Goal: Task Accomplishment & Management: Manage account settings

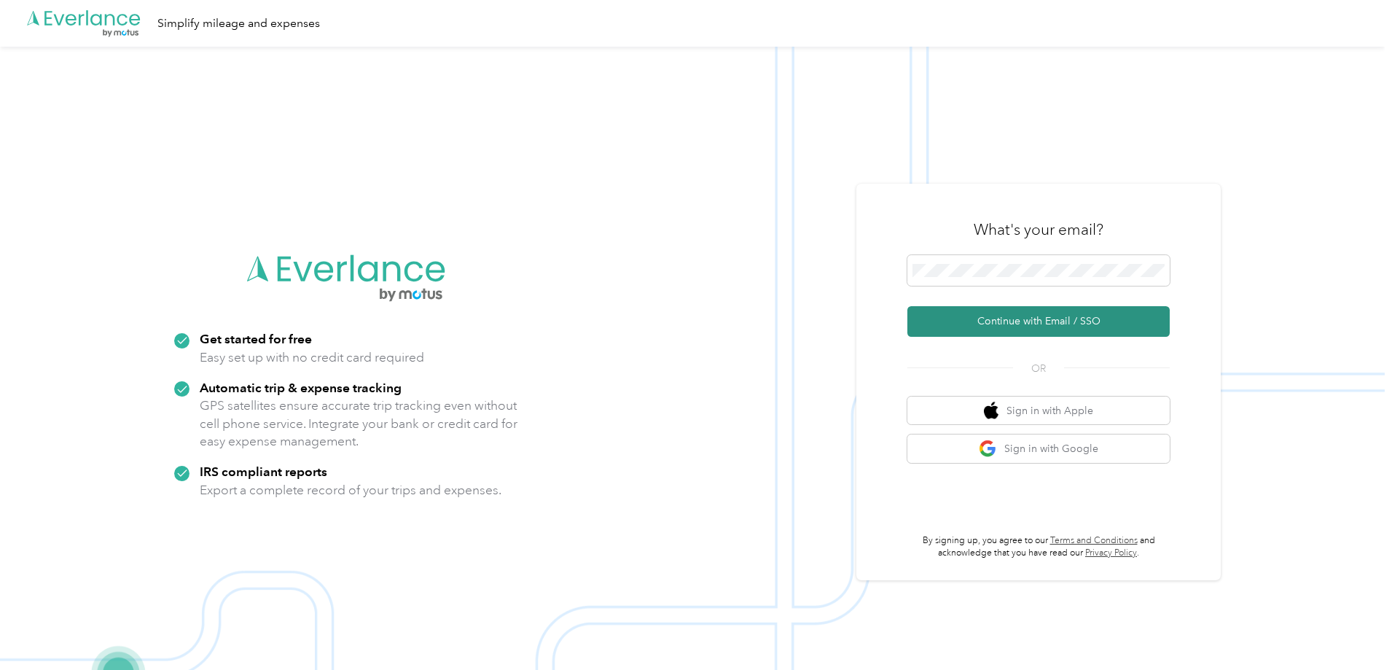
click at [1039, 321] on button "Continue with Email / SSO" at bounding box center [1038, 321] width 262 height 31
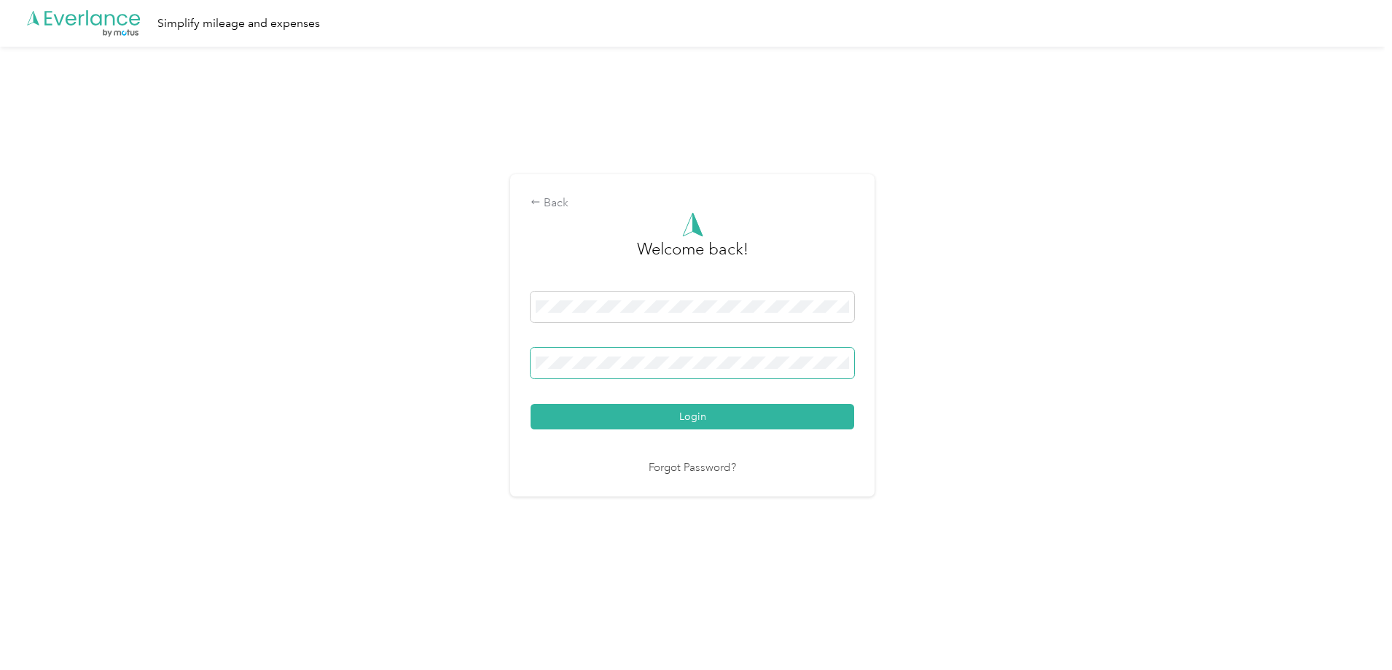
click at [531, 404] on button "Login" at bounding box center [693, 417] width 324 height 26
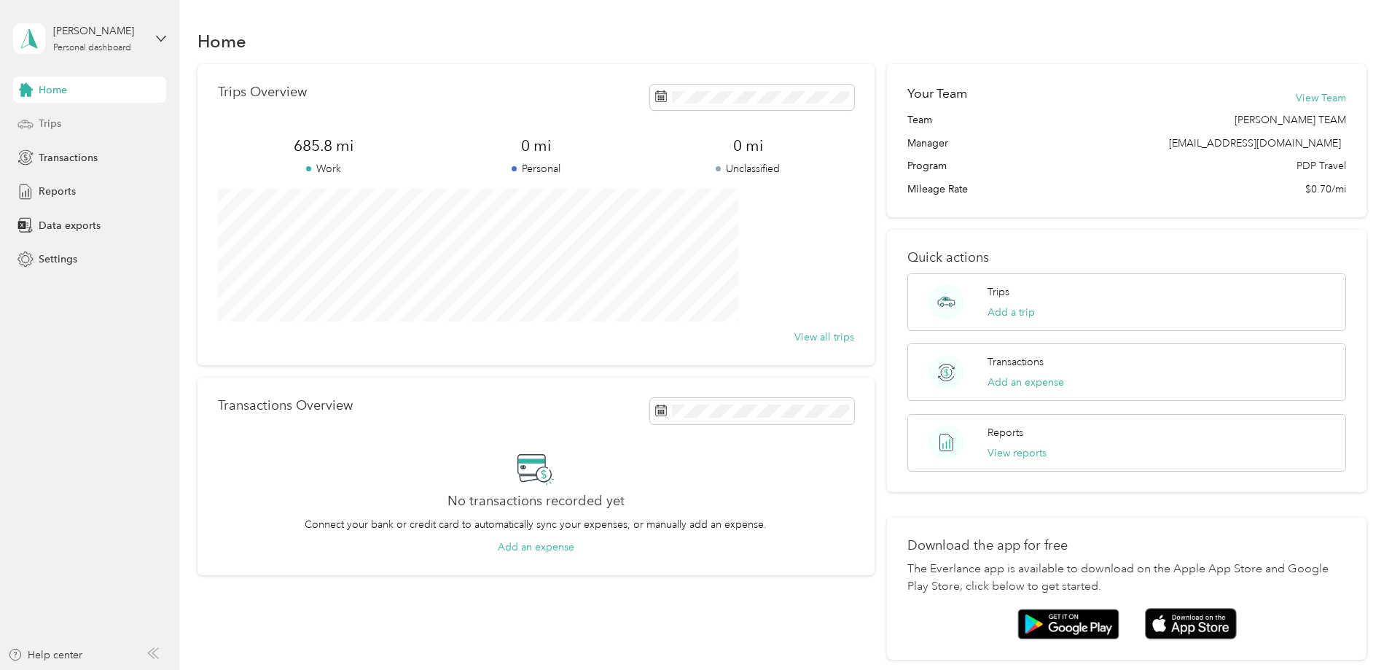
click at [55, 128] on span "Trips" at bounding box center [50, 123] width 23 height 15
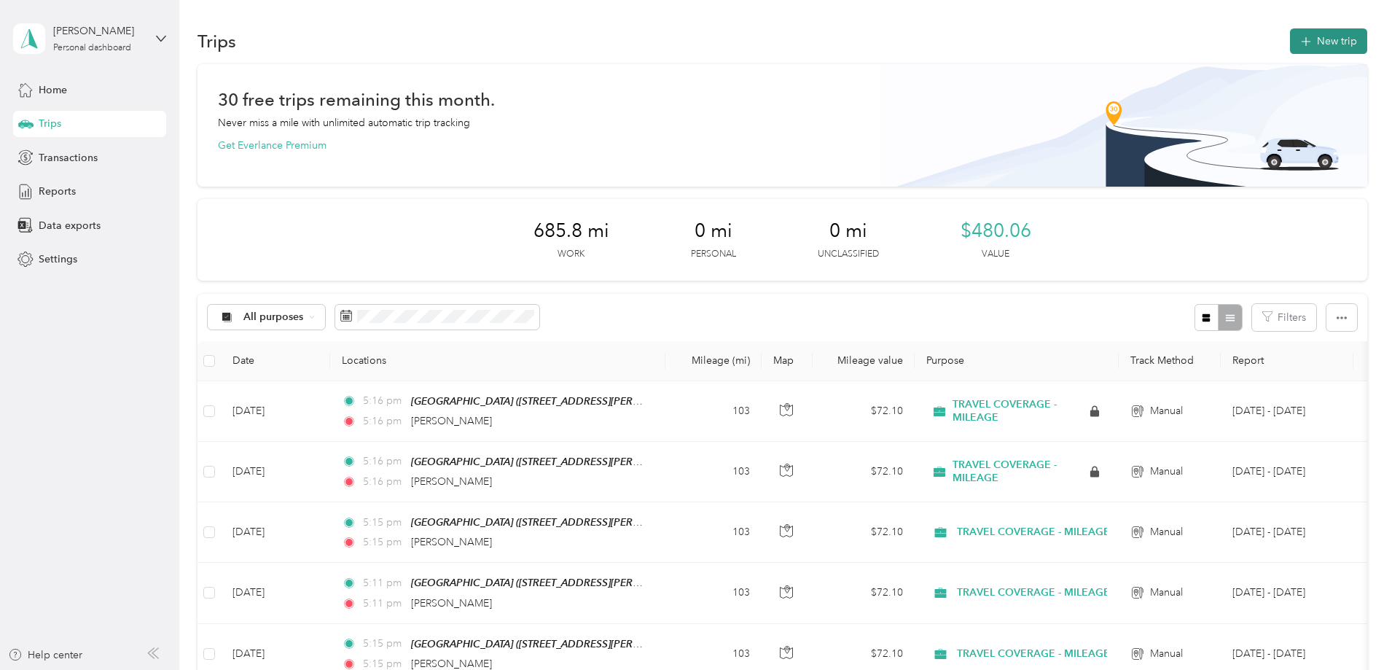
click at [1290, 42] on button "New trip" at bounding box center [1328, 41] width 77 height 26
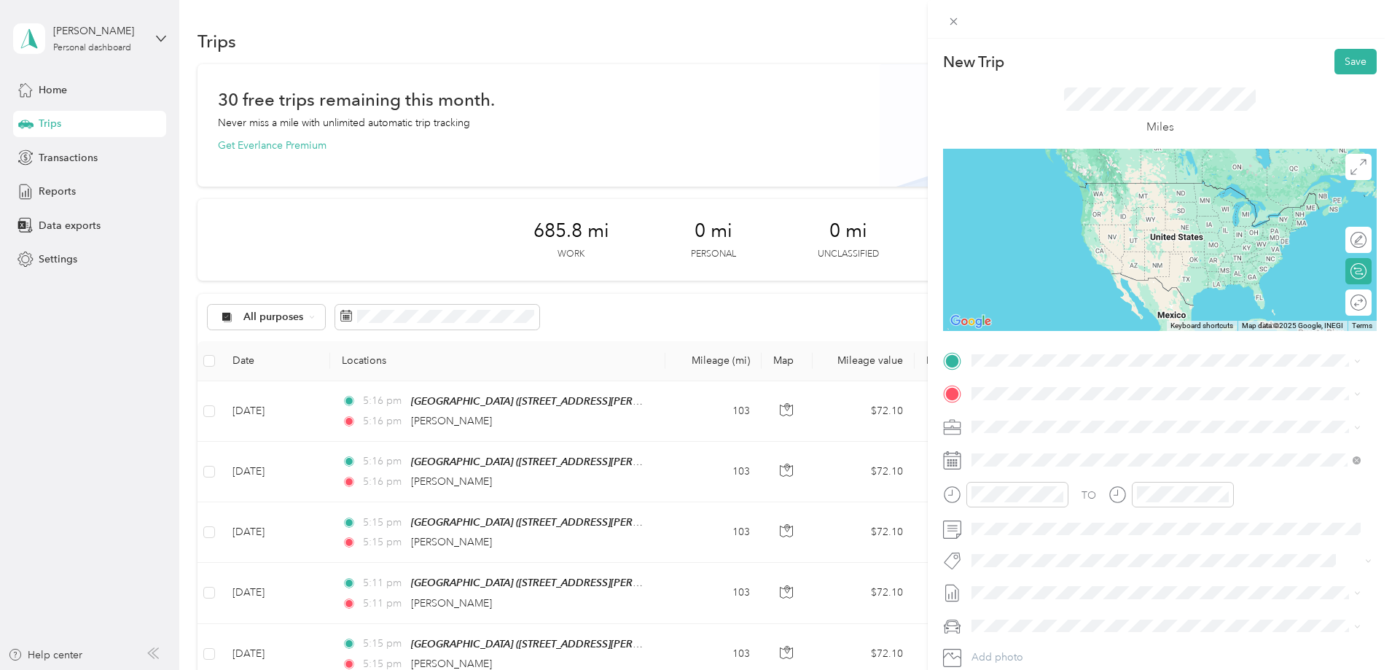
click at [1097, 421] on strong "GREENVILLE" at bounding box center [1081, 419] width 62 height 13
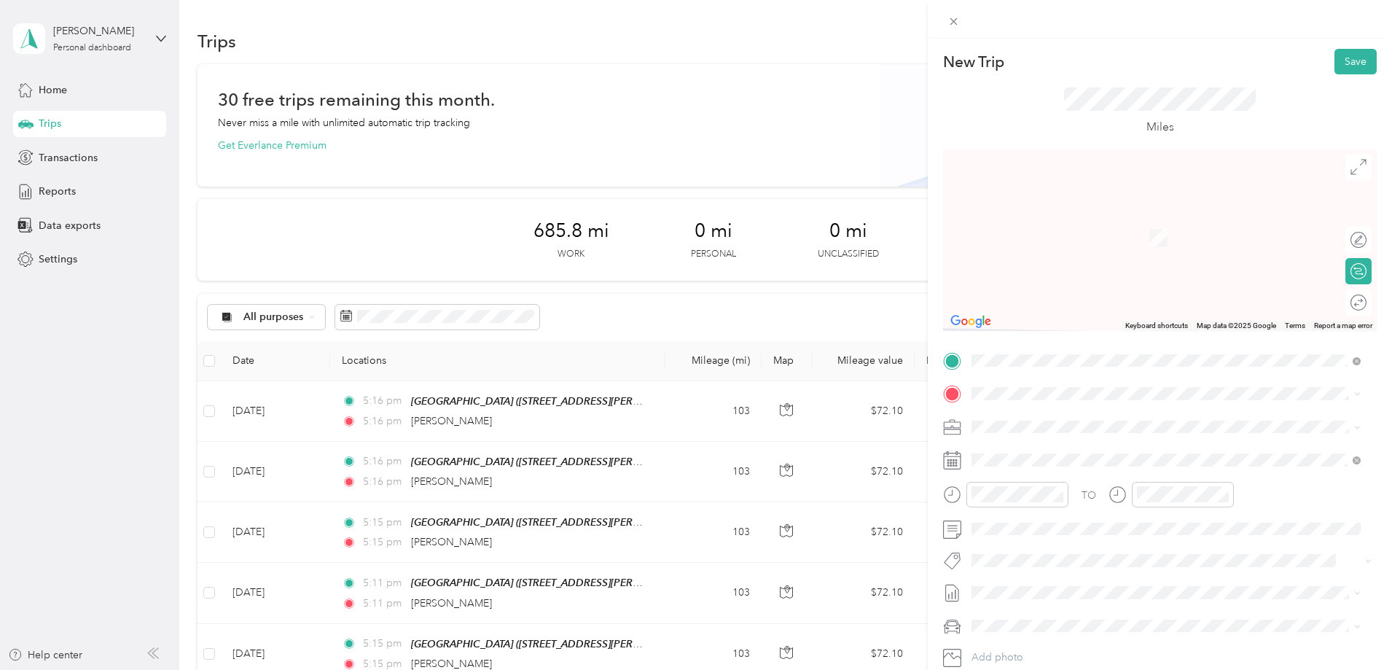
click at [1055, 485] on span "Sherman [US_STATE], [GEOGRAPHIC_DATA]" at bounding box center [1081, 489] width 164 height 26
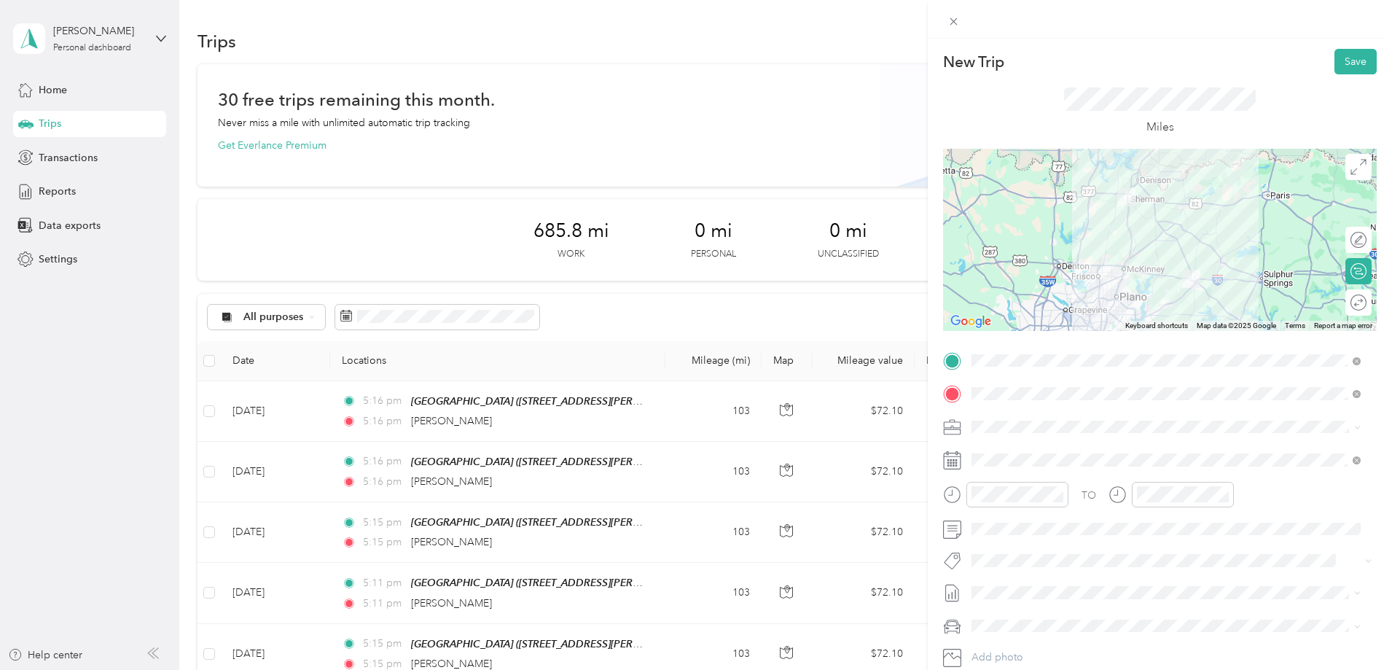
click at [1150, 283] on div at bounding box center [1160, 240] width 434 height 182
click at [1153, 279] on div at bounding box center [1160, 240] width 434 height 182
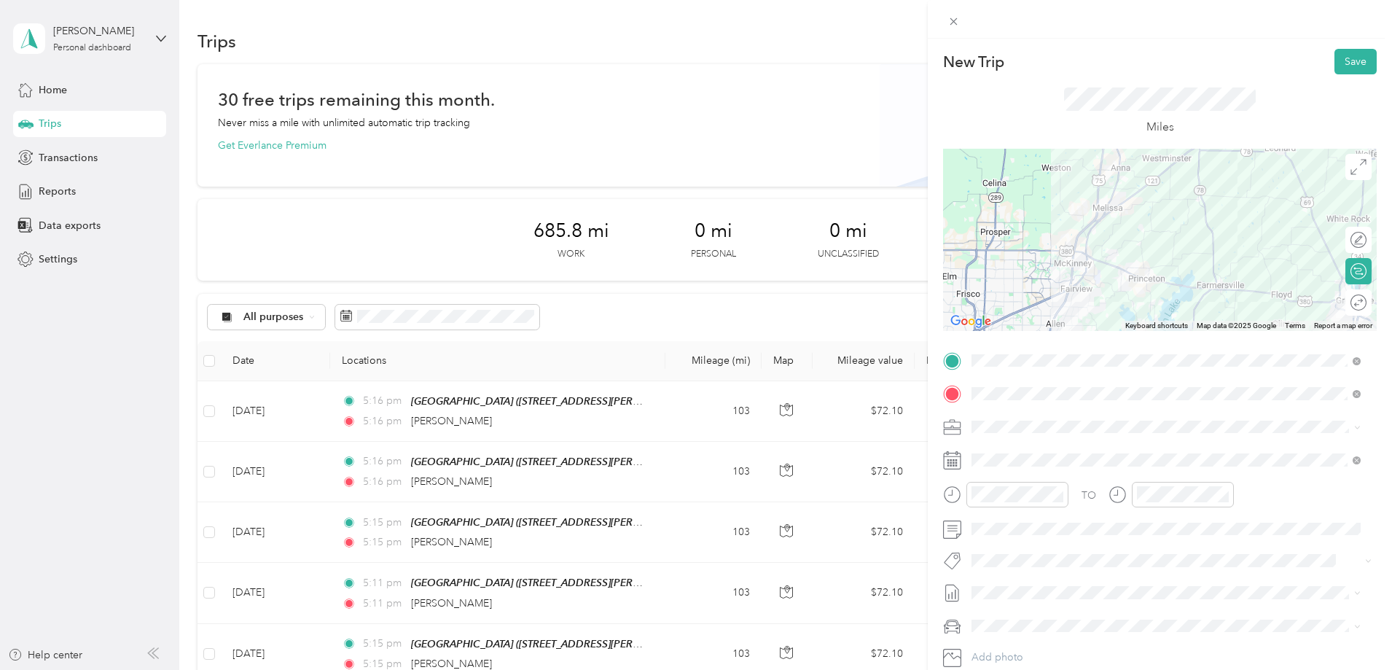
click at [1132, 278] on div at bounding box center [1160, 240] width 434 height 182
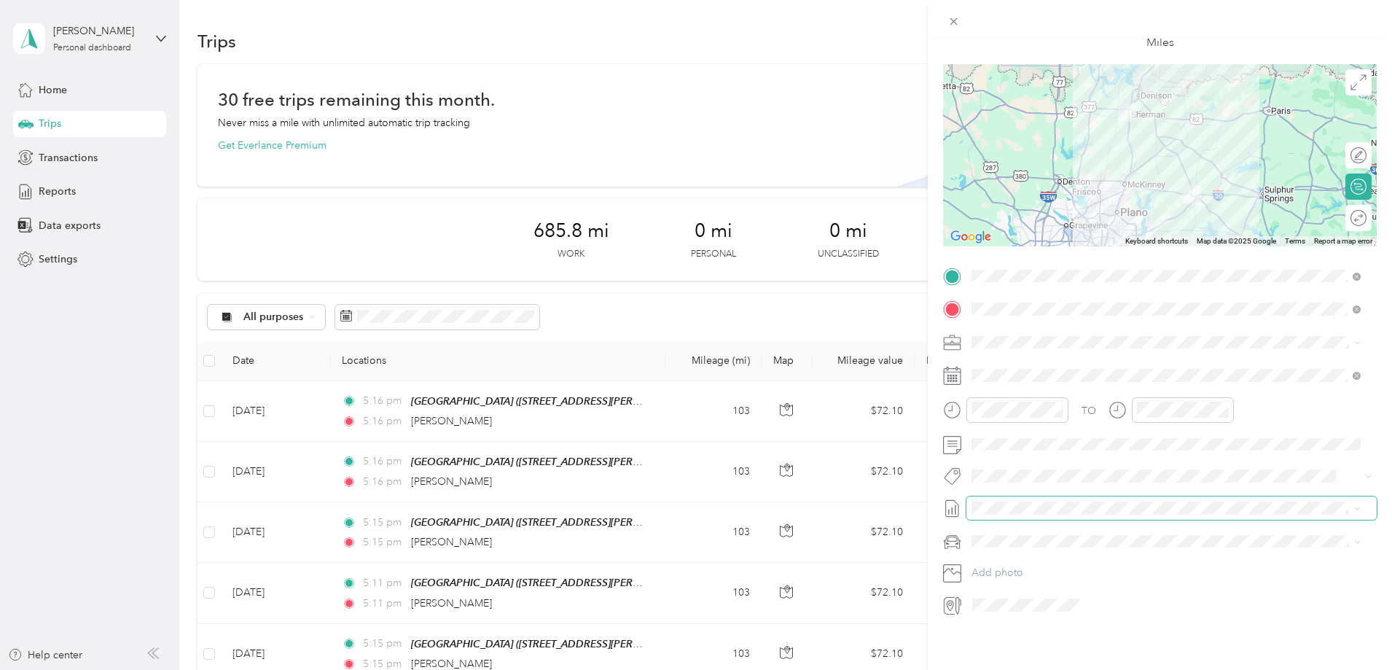
scroll to position [95, 0]
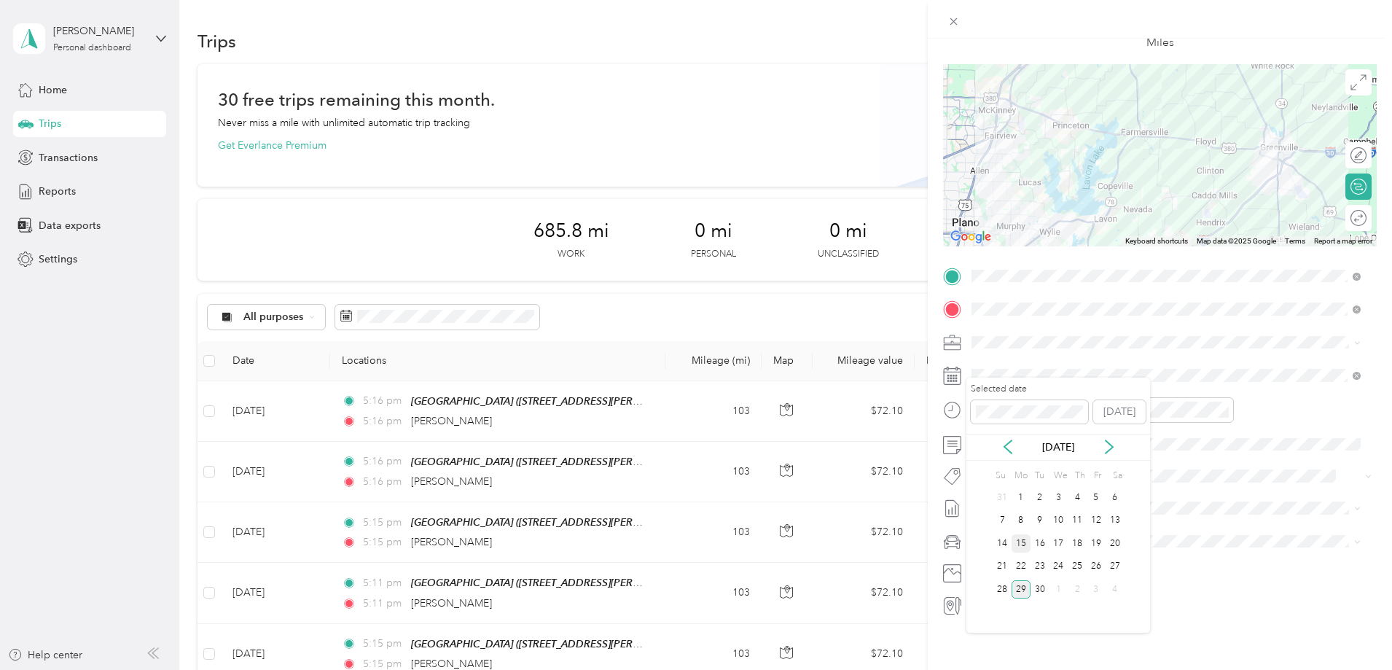
click at [1023, 541] on div "15" at bounding box center [1021, 543] width 19 height 18
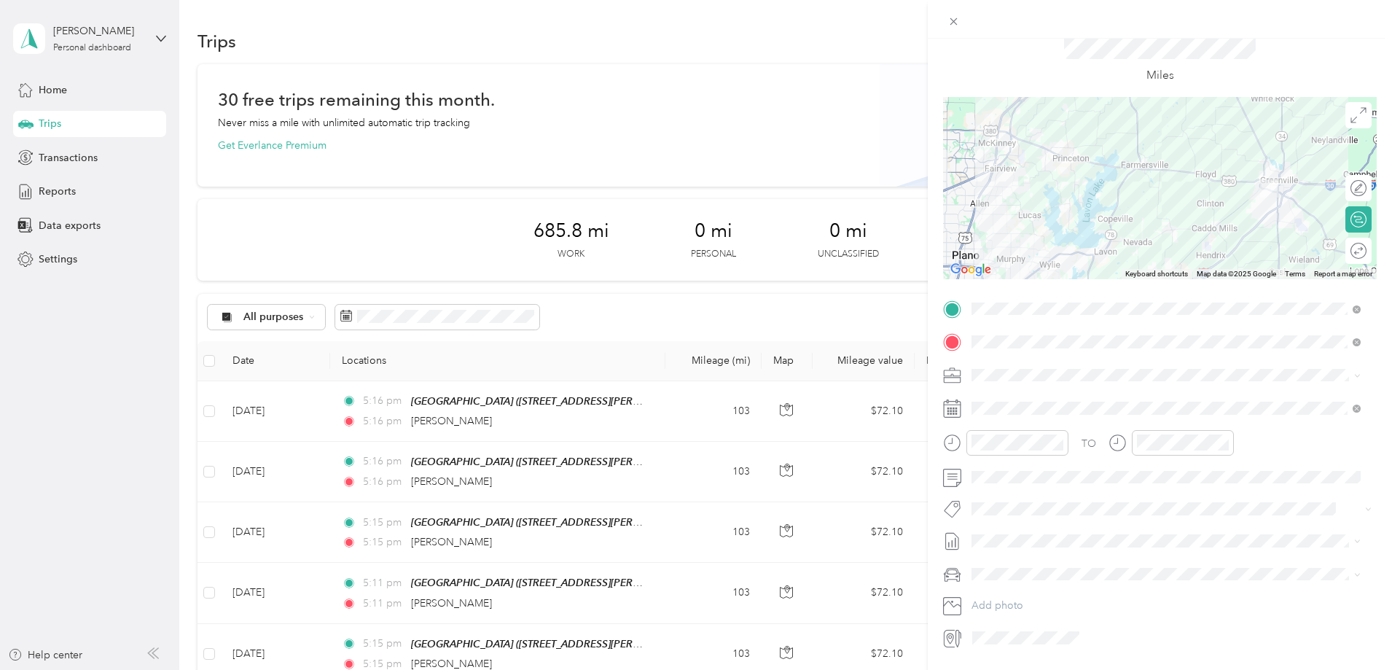
scroll to position [0, 0]
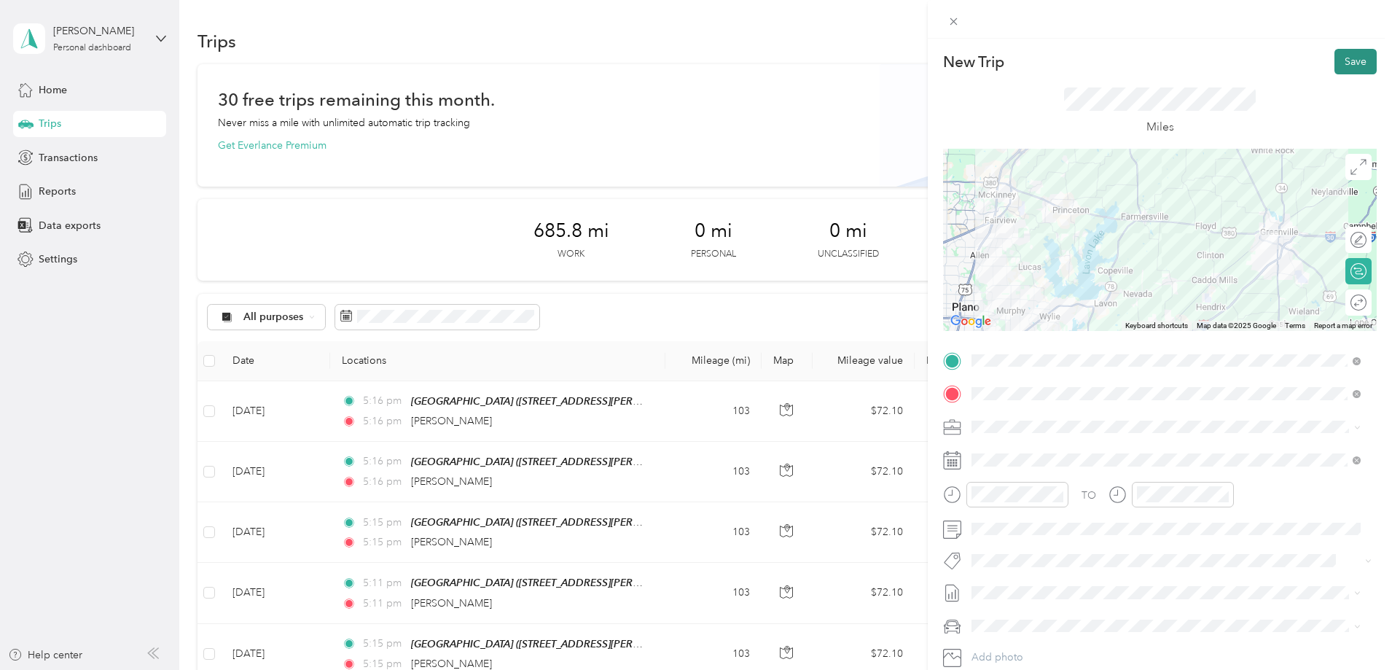
click at [1341, 61] on button "Save" at bounding box center [1356, 62] width 42 height 26
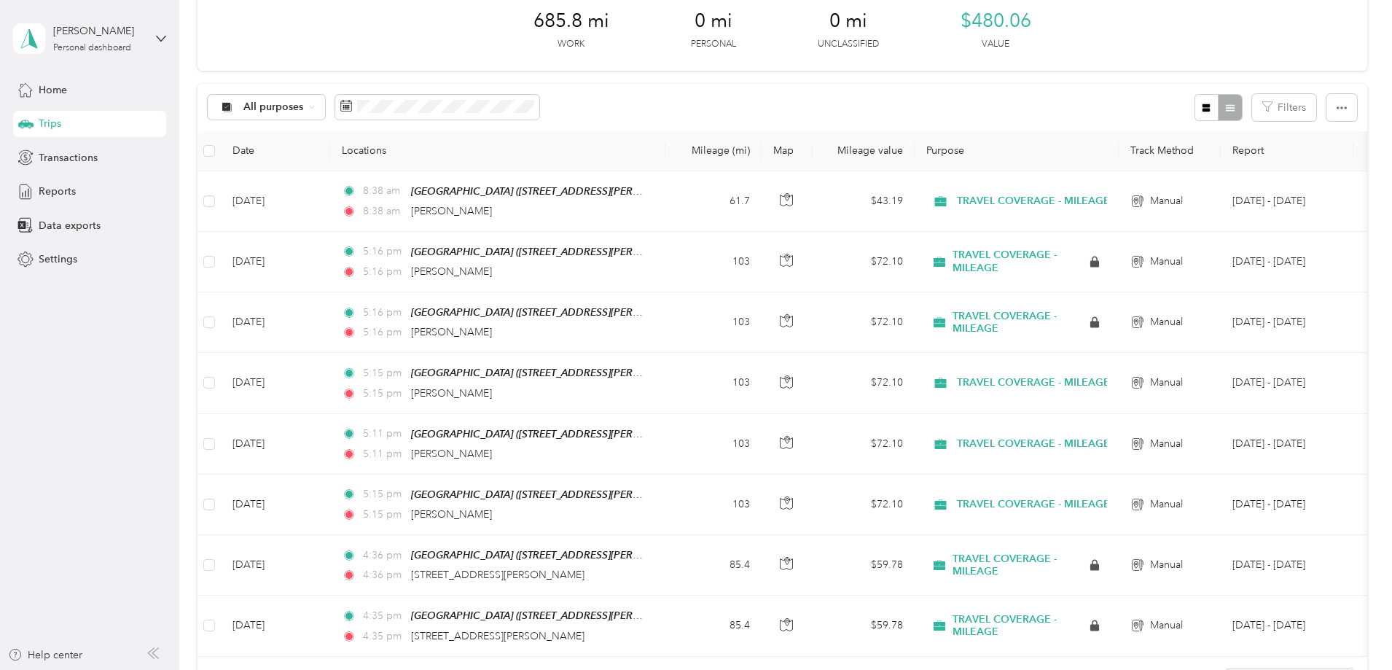
scroll to position [73, 0]
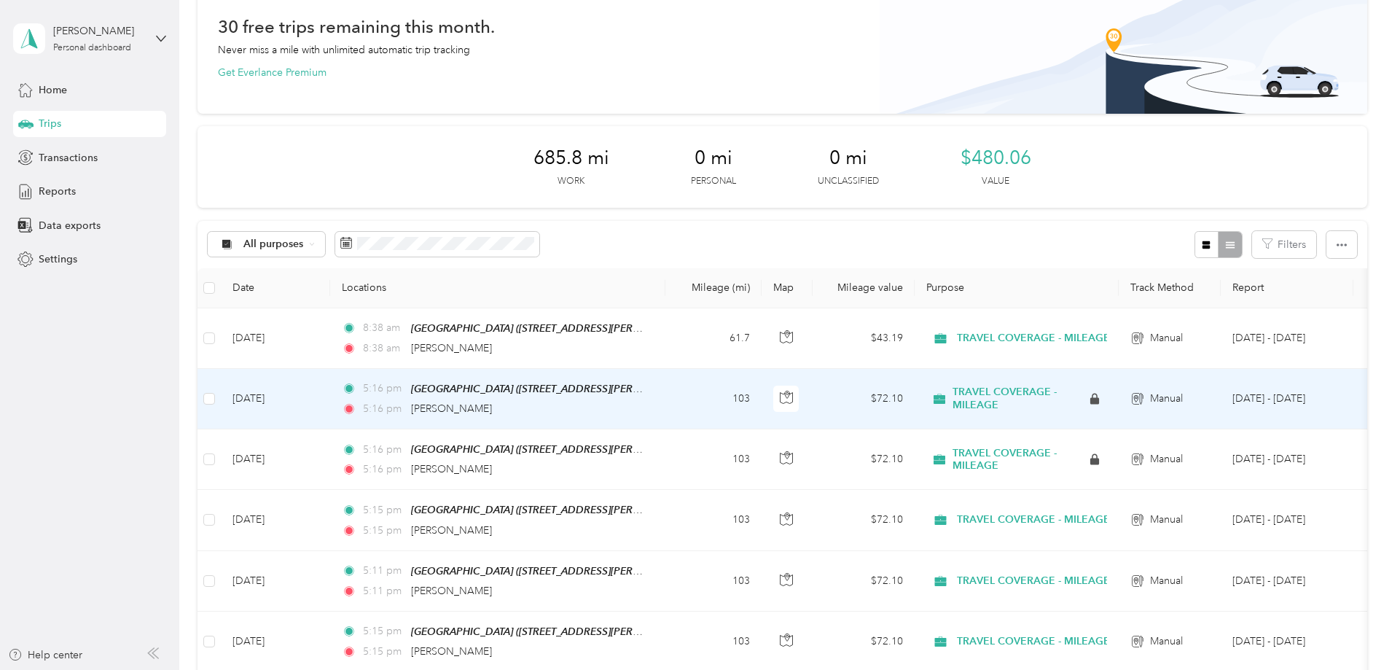
click at [1066, 401] on span "TRAVEL COVERAGE - MILEAGE" at bounding box center [1020, 399] width 135 height 26
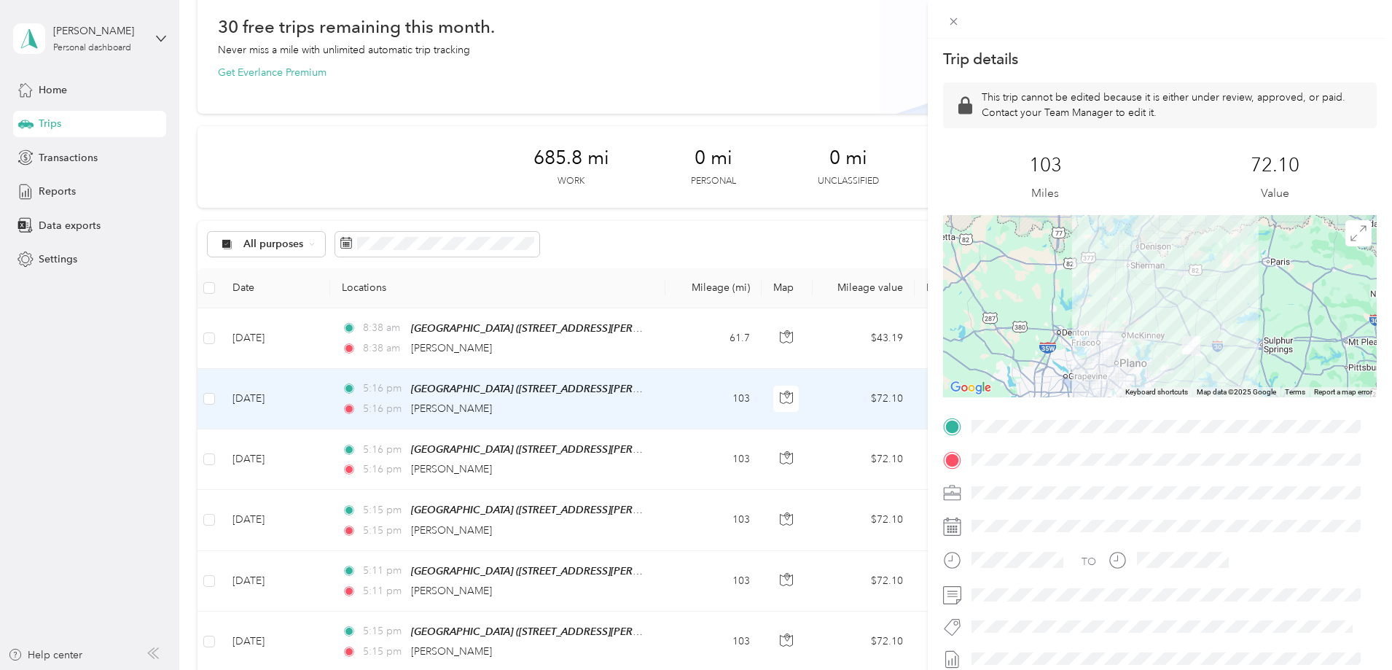
click at [650, 327] on div "Trip details This trip cannot be edited because it is either under review, appr…" at bounding box center [696, 335] width 1392 height 670
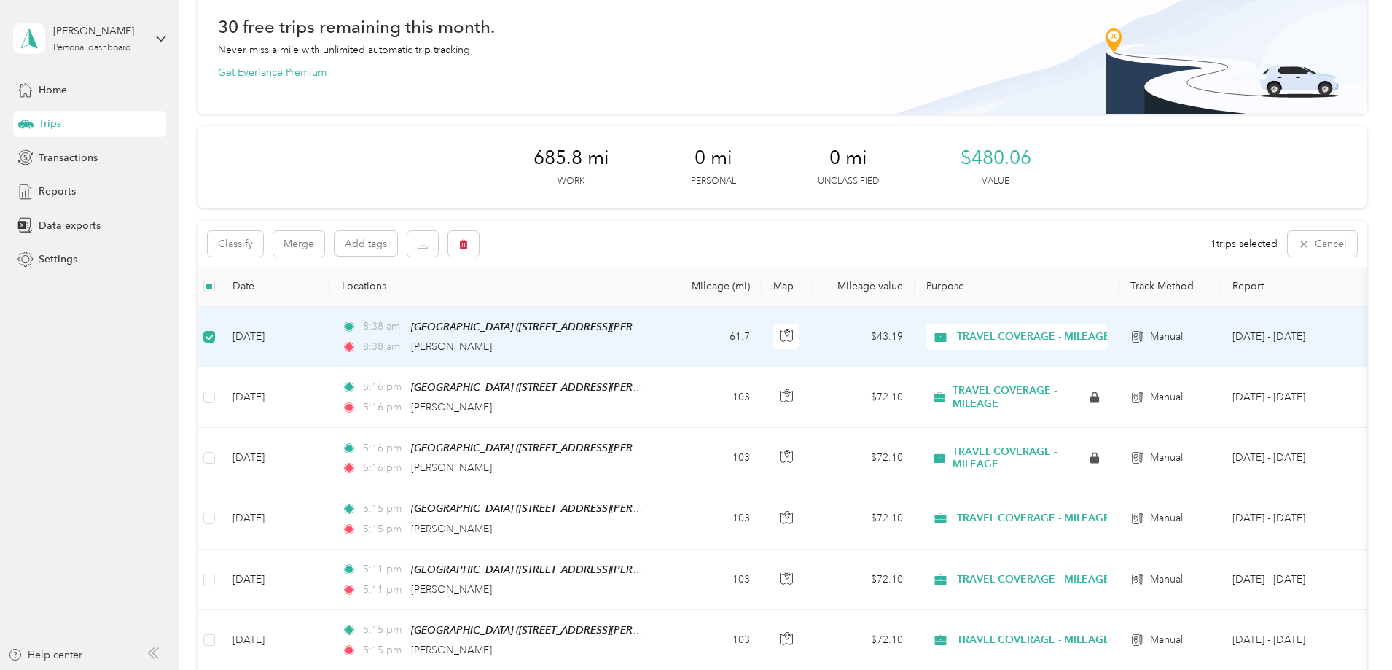
click at [1098, 173] on div "685.8 mi Work 0 mi Personal 0 mi Unclassified $480.06 Value" at bounding box center [783, 167] width 1170 height 82
click at [1221, 347] on td "Manual" at bounding box center [1170, 337] width 102 height 60
click at [1139, 335] on icon at bounding box center [1136, 336] width 6 height 8
click at [468, 246] on icon "button" at bounding box center [463, 243] width 9 height 9
click at [668, 306] on button "Yes" at bounding box center [669, 304] width 28 height 23
